Goal: Task Accomplishment & Management: Manage account settings

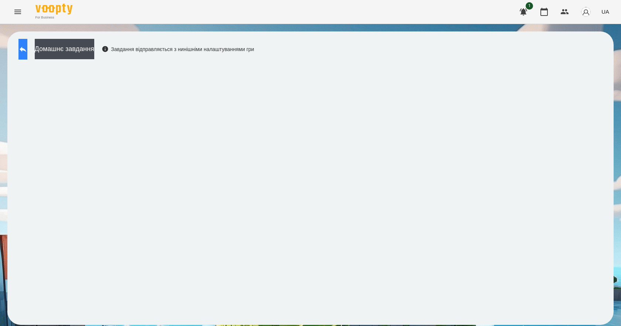
click at [27, 53] on button at bounding box center [22, 49] width 9 height 21
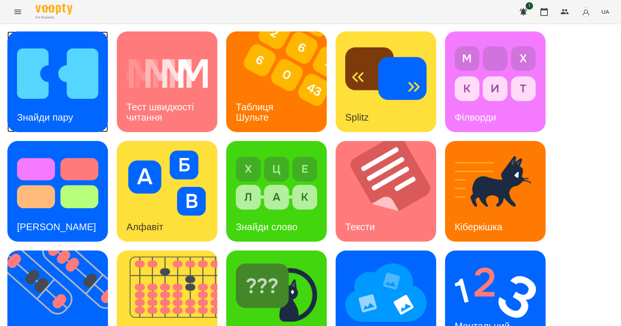
click at [87, 109] on div "Знайди пару" at bounding box center [57, 81] width 101 height 101
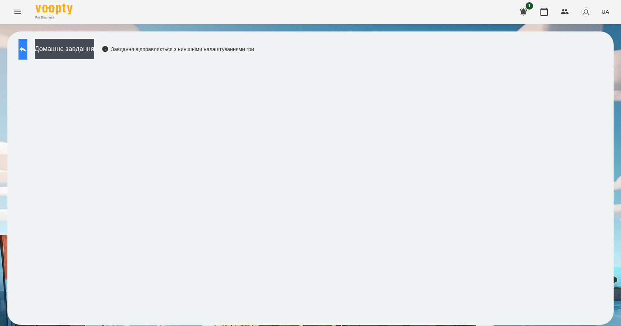
click at [24, 51] on button at bounding box center [22, 49] width 9 height 21
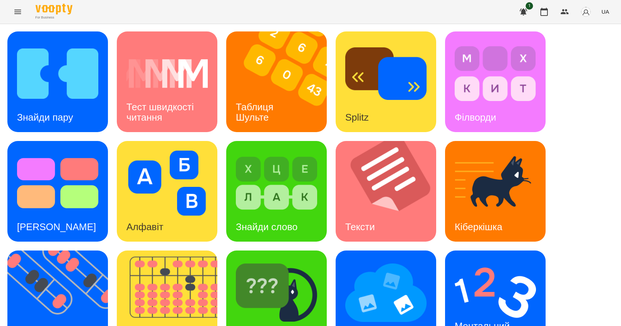
scroll to position [142, 0]
click at [504, 311] on div "Ментальний рахунок" at bounding box center [483, 331] width 77 height 40
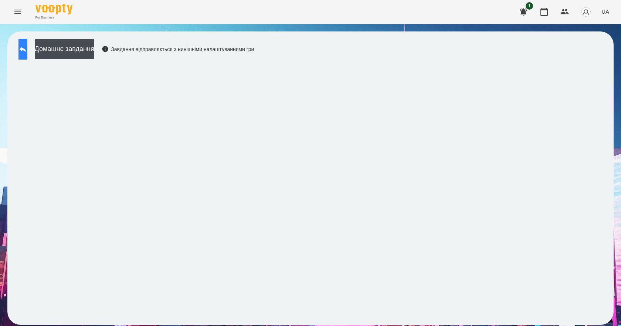
click at [26, 47] on icon at bounding box center [22, 49] width 9 height 9
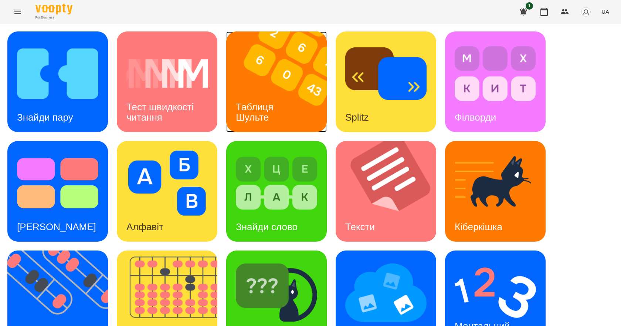
click at [292, 118] on img at bounding box center [281, 81] width 110 height 101
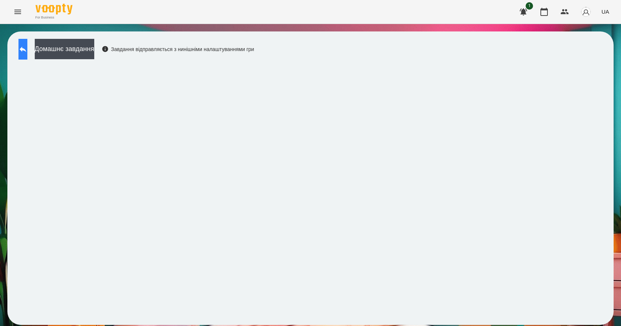
click at [26, 49] on icon at bounding box center [23, 50] width 7 height 6
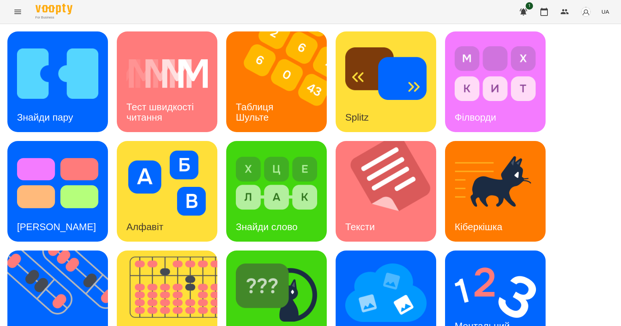
scroll to position [142, 0]
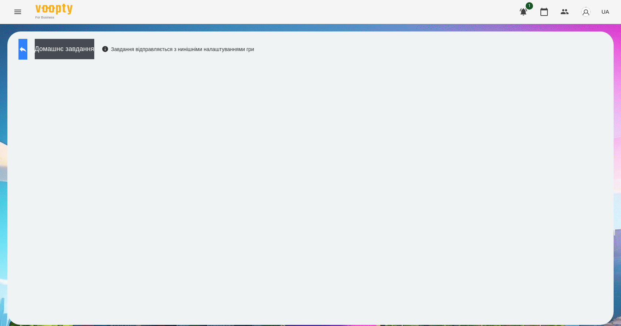
click at [21, 46] on button at bounding box center [22, 49] width 9 height 21
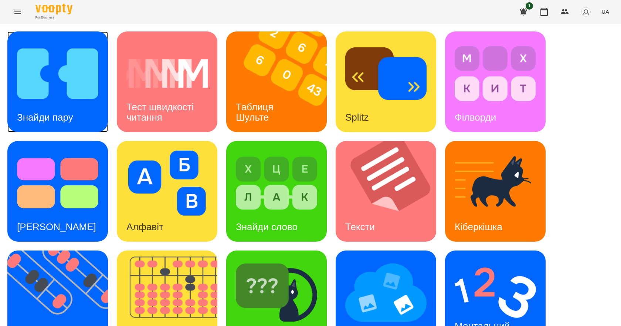
click at [64, 122] on h3 "Знайди пару" at bounding box center [45, 117] width 56 height 11
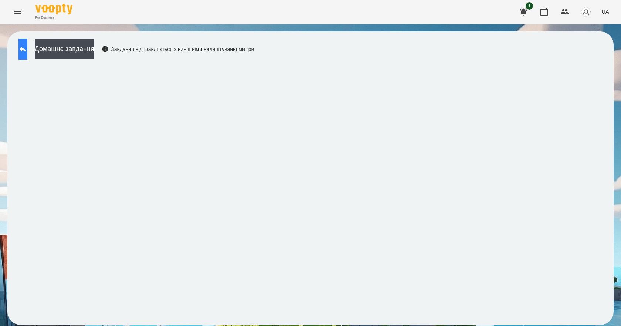
click at [27, 46] on icon at bounding box center [22, 49] width 9 height 9
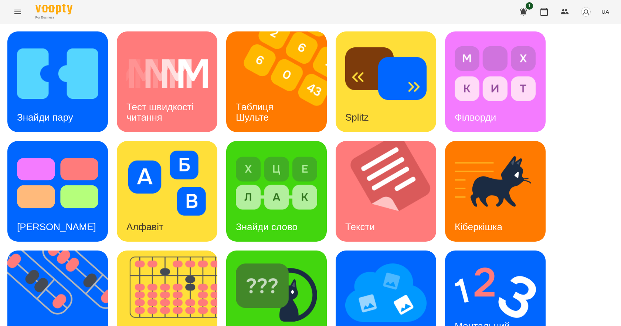
scroll to position [142, 0]
click at [522, 311] on div "Ментальний рахунок" at bounding box center [483, 331] width 77 height 40
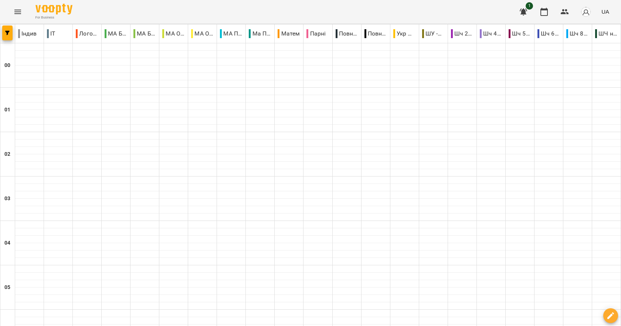
type input "**********"
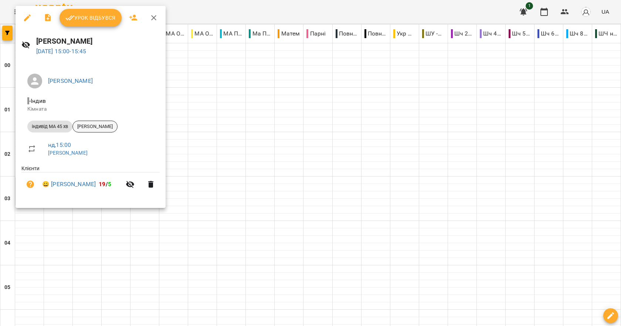
click at [91, 129] on span "[PERSON_NAME]" at bounding box center [95, 126] width 44 height 7
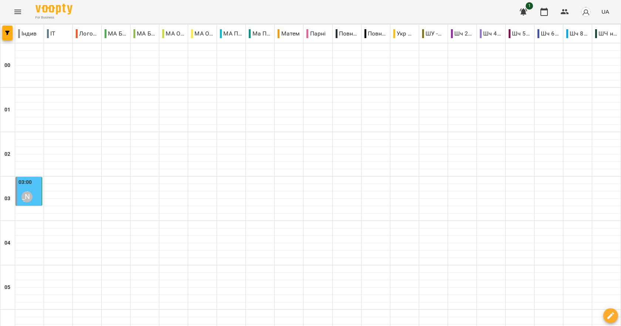
scroll to position [518, 0]
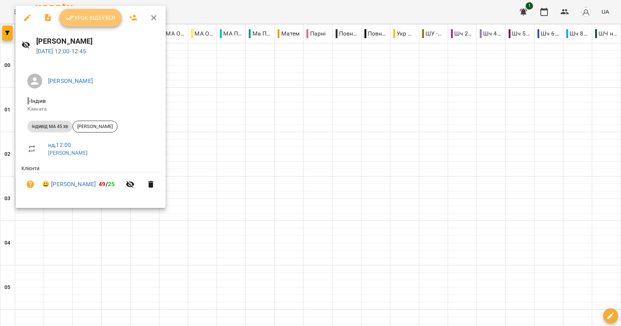
click at [84, 24] on button "Урок відбувся" at bounding box center [91, 18] width 62 height 18
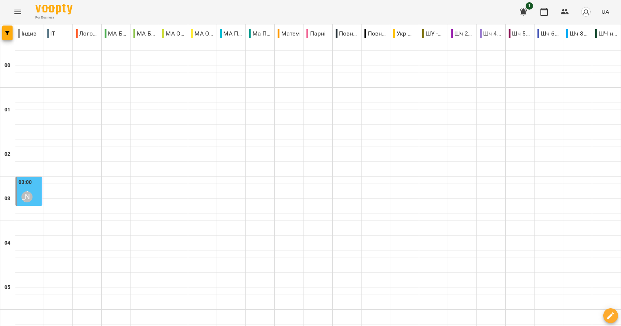
scroll to position [777, 0]
type input "**********"
